Goal: Task Accomplishment & Management: Complete application form

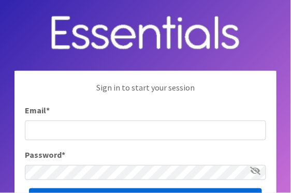
type input "[EMAIL_ADDRESS][DOMAIN_NAME]"
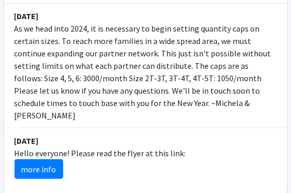
scroll to position [532, 0]
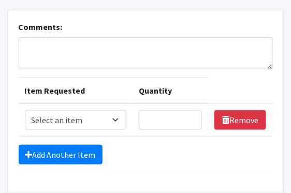
scroll to position [84, 0]
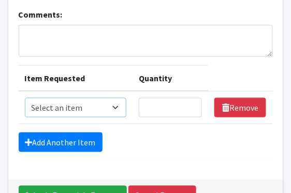
click at [47, 98] on select "Select an item 2T3T(30/child) 3T4T(30/child) 4T5T(30/child) Cloth Diaper Kit (s…" at bounding box center [76, 108] width 102 height 20
select select "964"
click at [25, 98] on select "Select an item 2T3T(30/child) 3T4T(30/child) 4T5T(30/child) Cloth Diaper Kit (s…" at bounding box center [76, 108] width 102 height 20
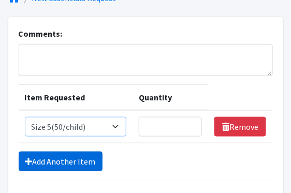
scroll to position [54, 0]
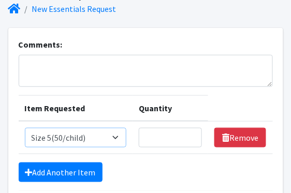
click at [127, 128] on select "Select an item 2T3T(30/child) 3T4T(30/child) 4T5T(30/child) Cloth Diaper Kit (s…" at bounding box center [76, 138] width 102 height 20
click at [25, 128] on select "Select an item 2T3T(30/child) 3T4T(30/child) 4T5T(30/child) Cloth Diaper Kit (s…" at bounding box center [76, 138] width 102 height 20
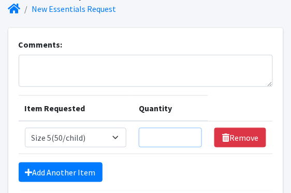
click at [175, 128] on input "Quantity" at bounding box center [170, 138] width 63 height 20
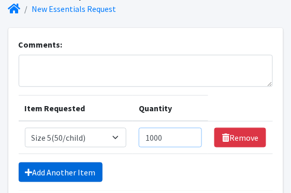
type input "1000"
click at [47, 163] on link "Add Another Item" at bounding box center [61, 173] width 84 height 20
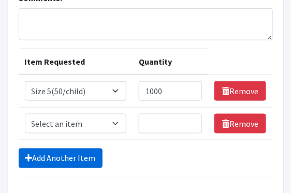
scroll to position [108, 0]
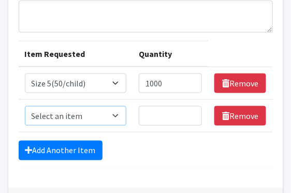
click at [35, 106] on select "Select an item 2T3T(30/child) 3T4T(30/child) 4T5T(30/child) Cloth Diaper Kit (s…" at bounding box center [76, 116] width 102 height 20
select select "966"
click at [25, 106] on select "Select an item 2T3T(30/child) 3T4T(30/child) 4T5T(30/child) Cloth Diaper Kit (s…" at bounding box center [76, 116] width 102 height 20
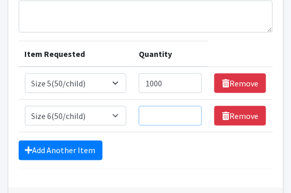
click at [177, 106] on input "Quantity" at bounding box center [170, 116] width 63 height 20
type input "1000"
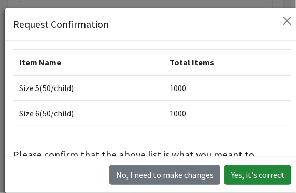
click at [250, 168] on button "Yes, it's correct" at bounding box center [257, 175] width 67 height 20
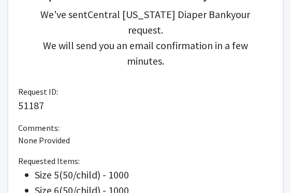
scroll to position [39, 0]
